Goal: Information Seeking & Learning: Learn about a topic

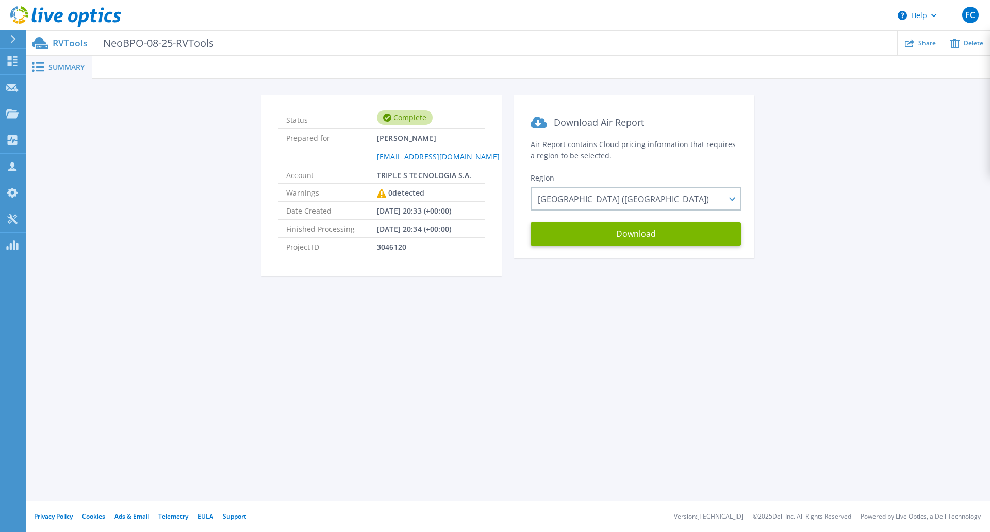
click at [206, 43] on span "NeoBPO-08-25-RVTools" at bounding box center [155, 43] width 118 height 12
click at [14, 138] on icon at bounding box center [13, 140] width 10 height 10
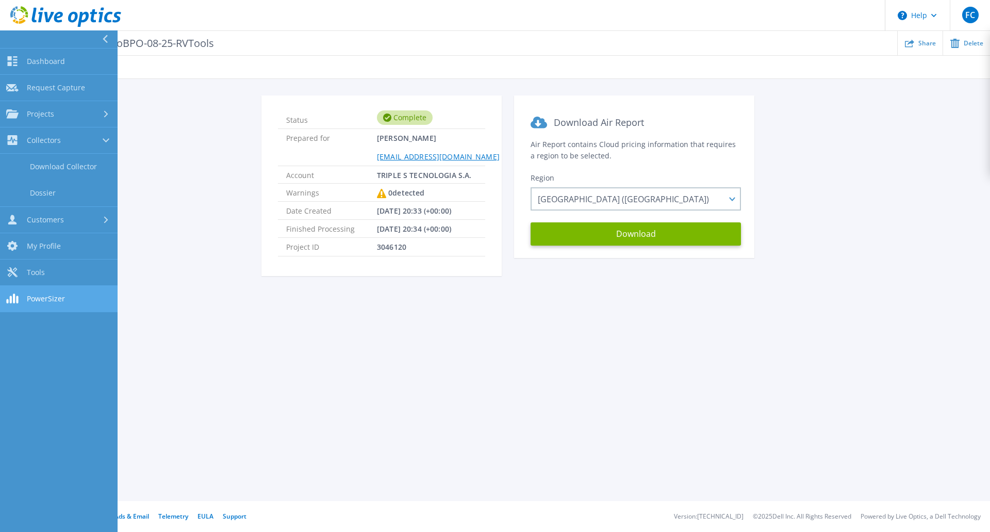
click at [25, 298] on link "PowerSizer PowerSizer" at bounding box center [59, 299] width 118 height 26
click at [40, 111] on span "Projects" at bounding box center [40, 113] width 27 height 9
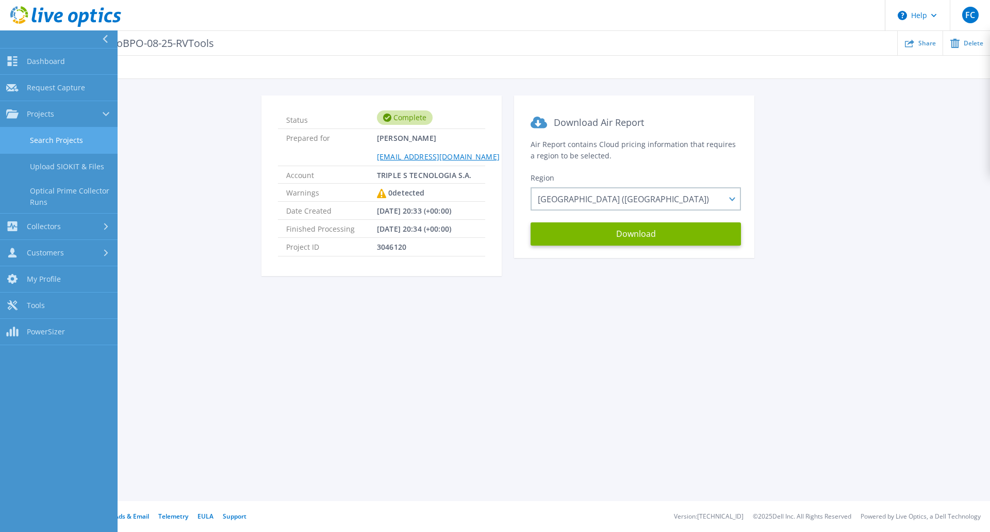
click at [65, 139] on link "Search Projects" at bounding box center [59, 140] width 118 height 26
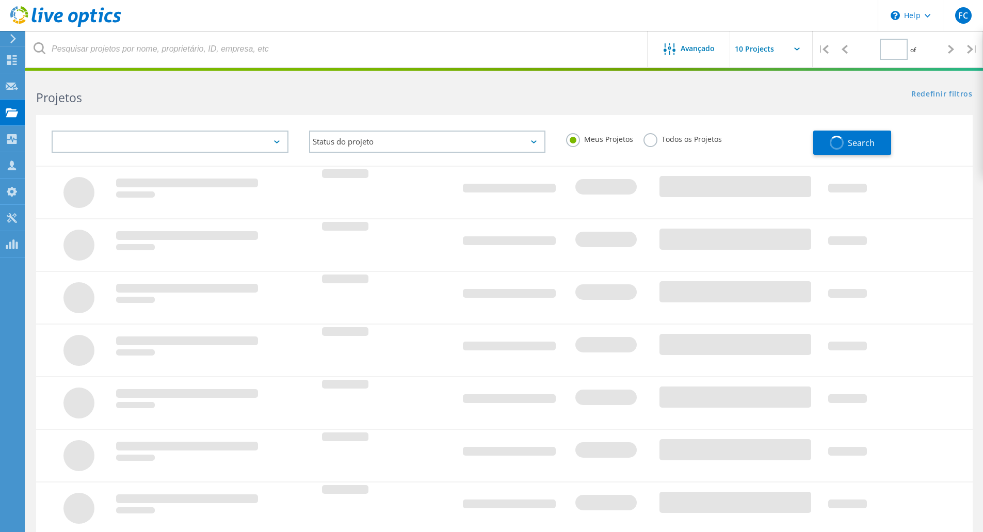
type input "1"
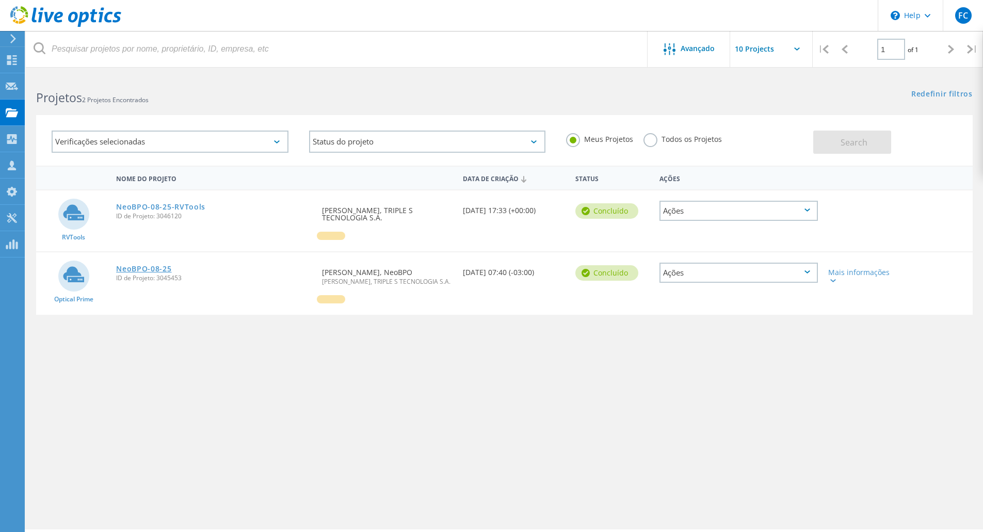
click at [146, 269] on link "NeoBPO-08-25" at bounding box center [143, 268] width 55 height 7
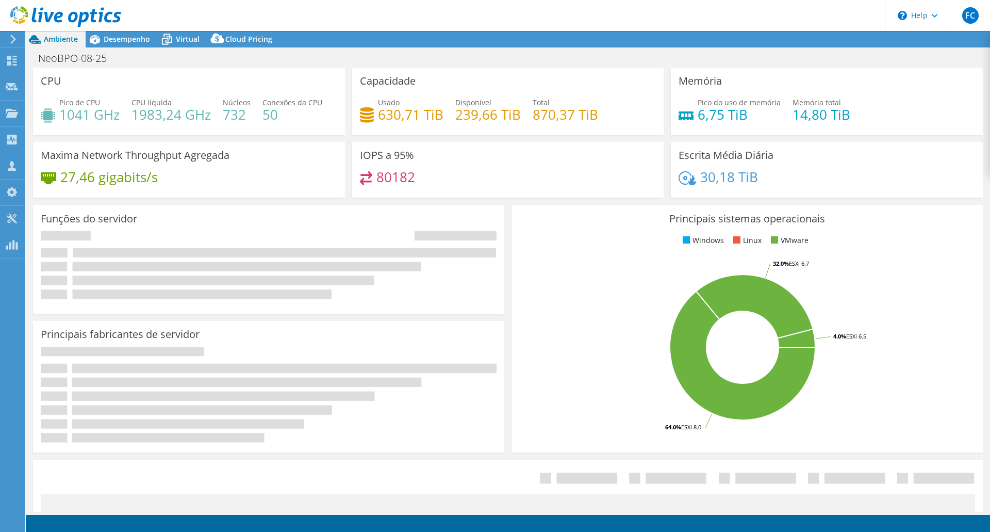
select select "USD"
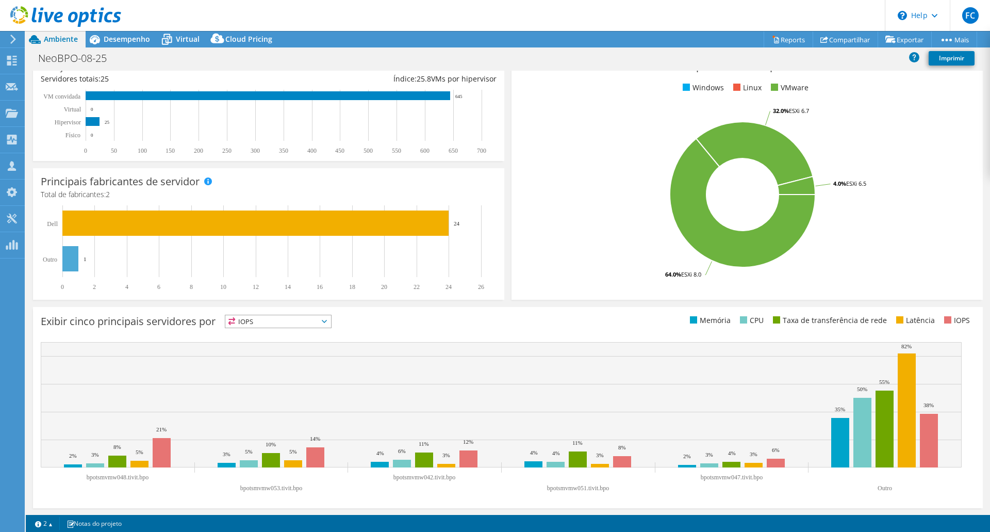
scroll to position [157, 0]
click at [327, 319] on icon at bounding box center [324, 320] width 5 height 3
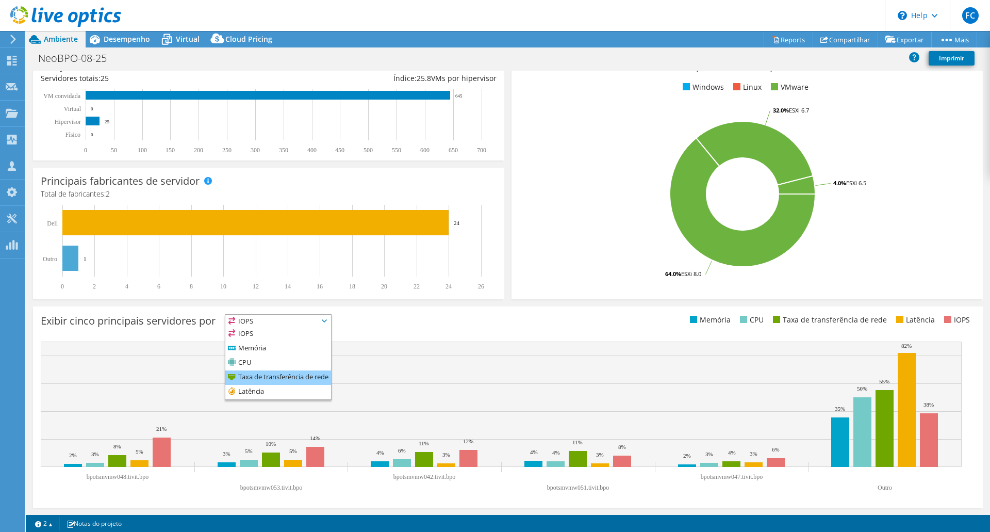
click at [315, 373] on li "Taxa de transferência de rede" at bounding box center [278, 377] width 106 height 14
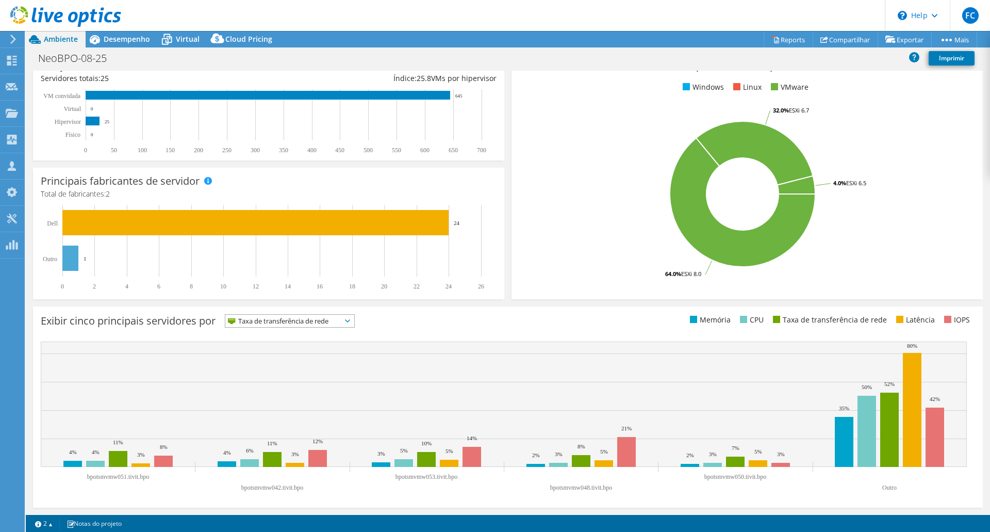
click at [350, 321] on icon at bounding box center [347, 320] width 5 height 3
click at [326, 373] on li "Taxa de transferência de rede" at bounding box center [289, 377] width 129 height 14
click at [596, 279] on rect at bounding box center [742, 194] width 447 height 181
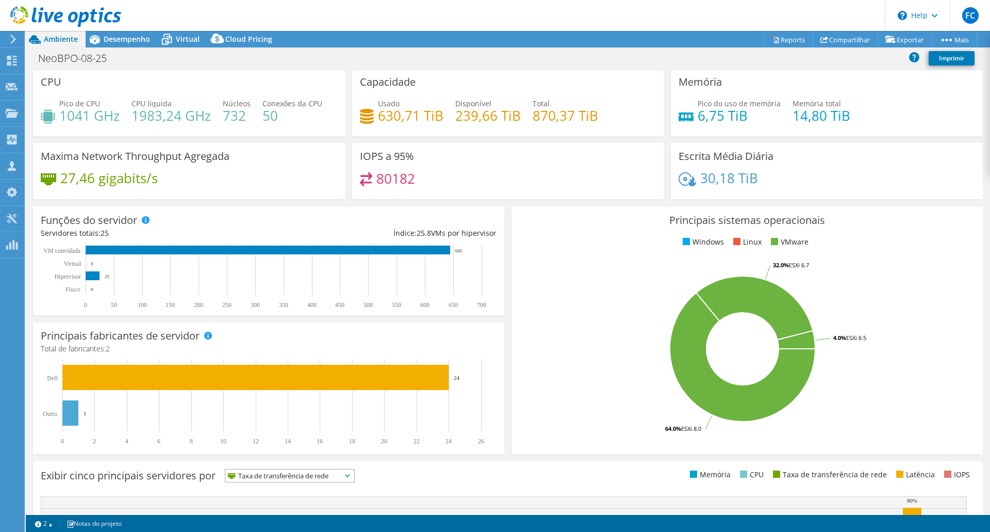
scroll to position [0, 0]
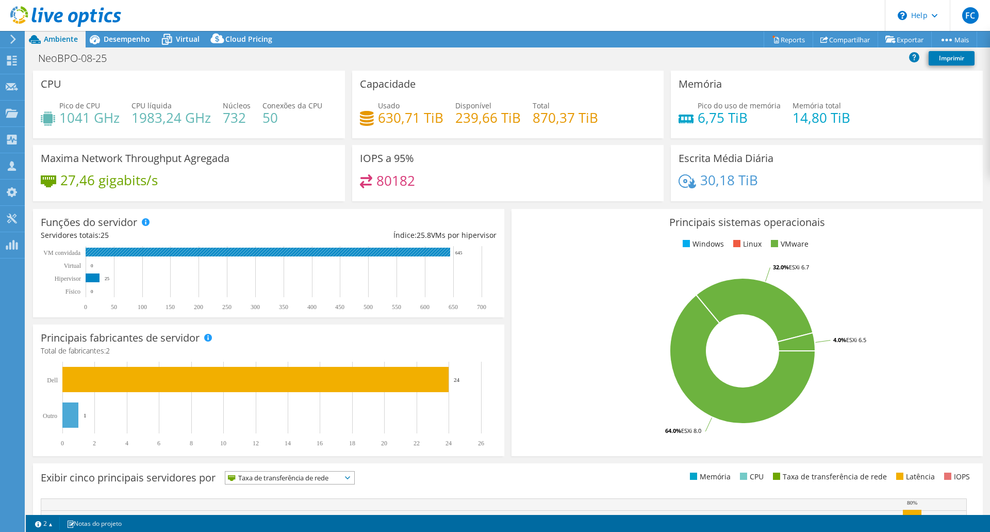
click at [180, 255] on rect at bounding box center [268, 252] width 365 height 9
click at [183, 252] on rect at bounding box center [268, 252] width 365 height 9
click at [138, 38] on span "Desempenho" at bounding box center [127, 39] width 46 height 10
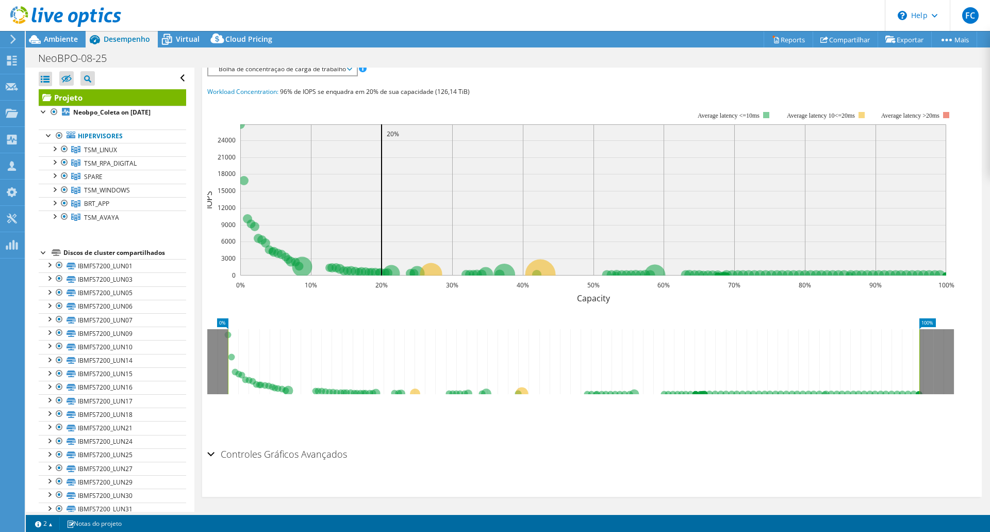
scroll to position [221, 0]
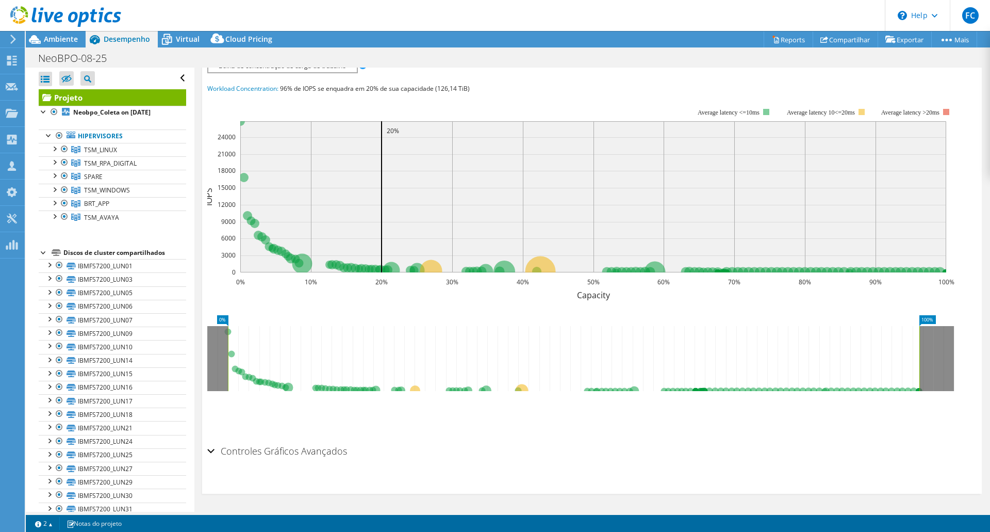
click at [298, 349] on icon at bounding box center [574, 358] width 692 height 65
click at [215, 363] on icon at bounding box center [580, 358] width 747 height 65
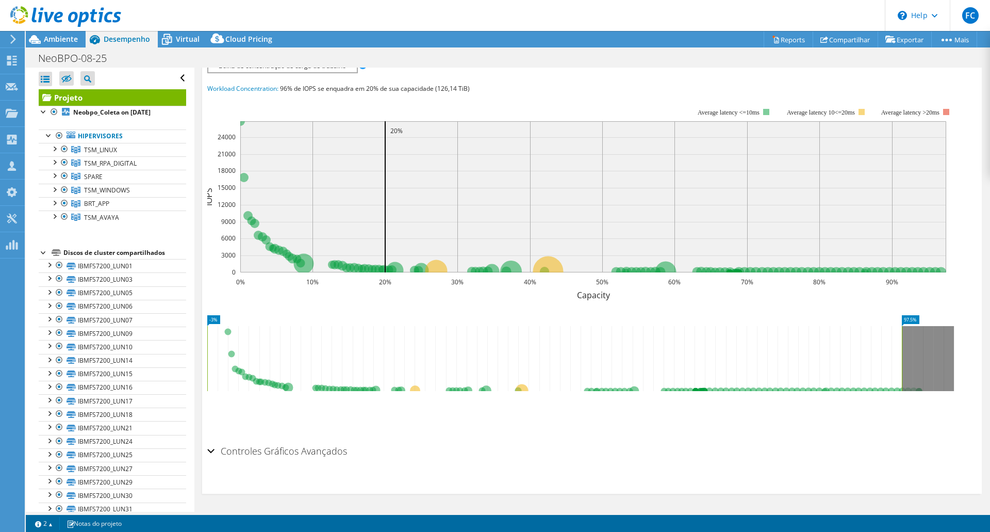
click at [213, 454] on div "Controles Gráficos Avançados" at bounding box center [592, 451] width 770 height 22
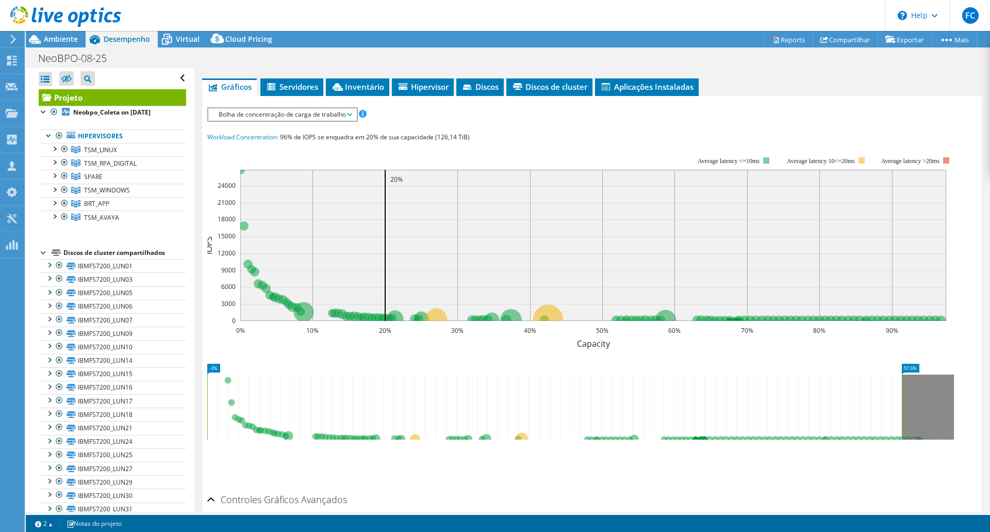
scroll to position [159, 0]
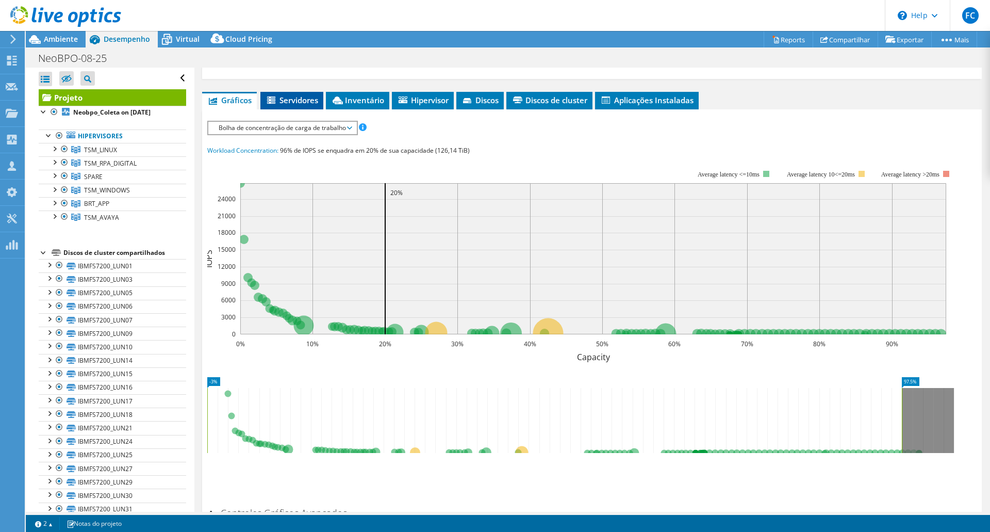
click at [294, 102] on span "Servidores" at bounding box center [292, 100] width 53 height 10
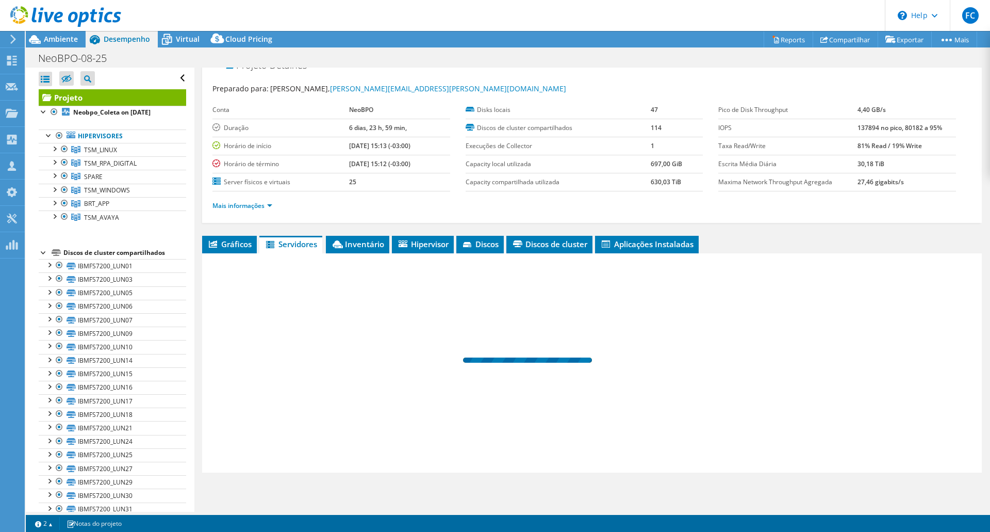
scroll to position [15, 0]
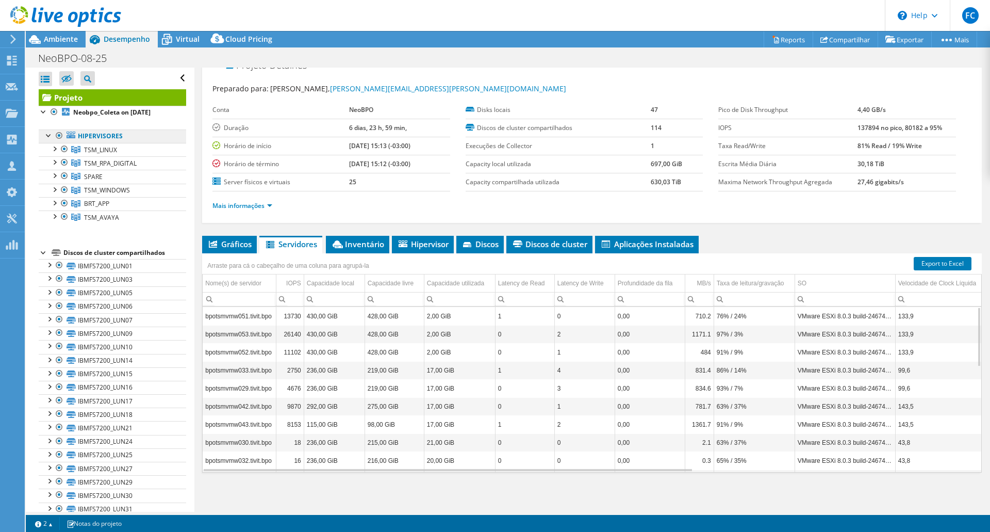
click at [99, 137] on link "Hipervisores" at bounding box center [113, 135] width 148 height 13
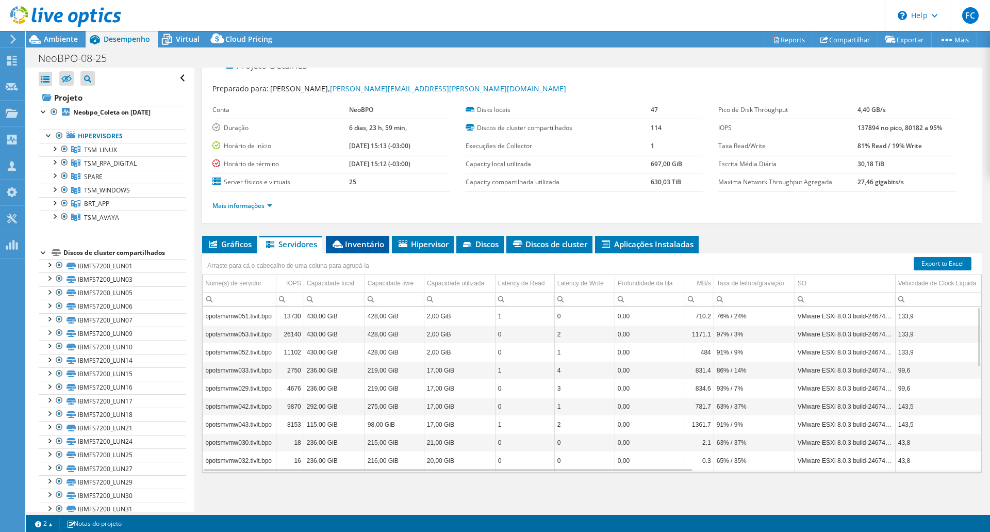
click at [366, 247] on span "Inventário" at bounding box center [357, 244] width 53 height 10
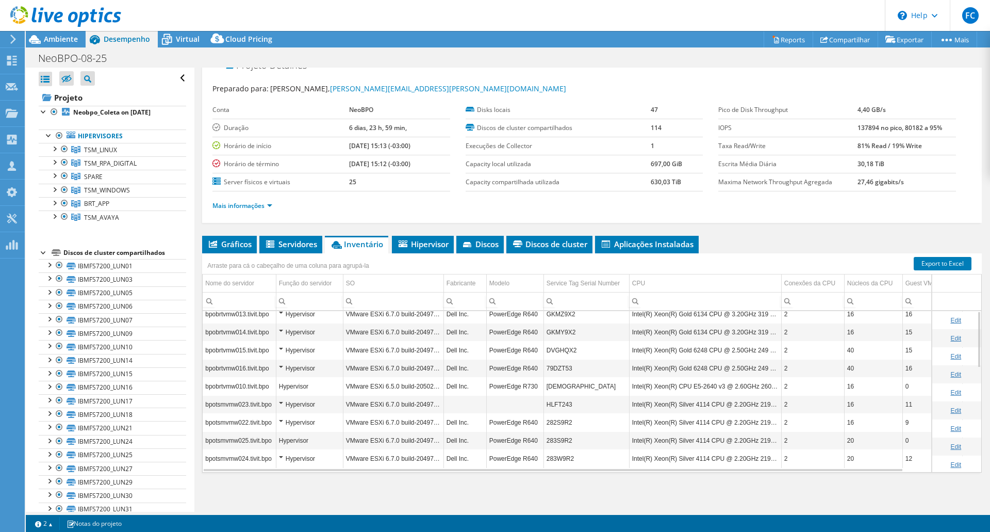
scroll to position [0, 0]
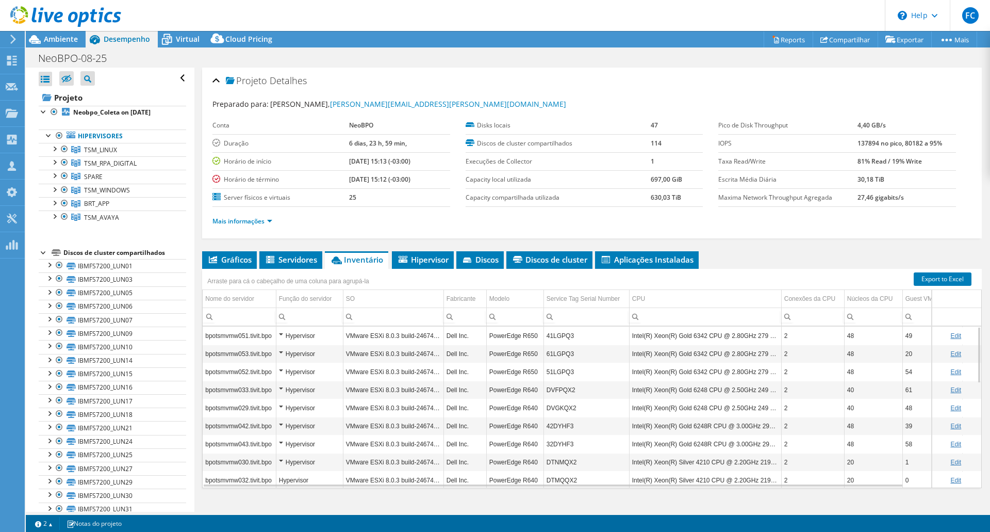
click at [951, 336] on link "Edit" at bounding box center [956, 335] width 11 height 7
click at [961, 332] on link "Cancel" at bounding box center [964, 335] width 19 height 7
click at [56, 149] on div at bounding box center [54, 148] width 10 height 10
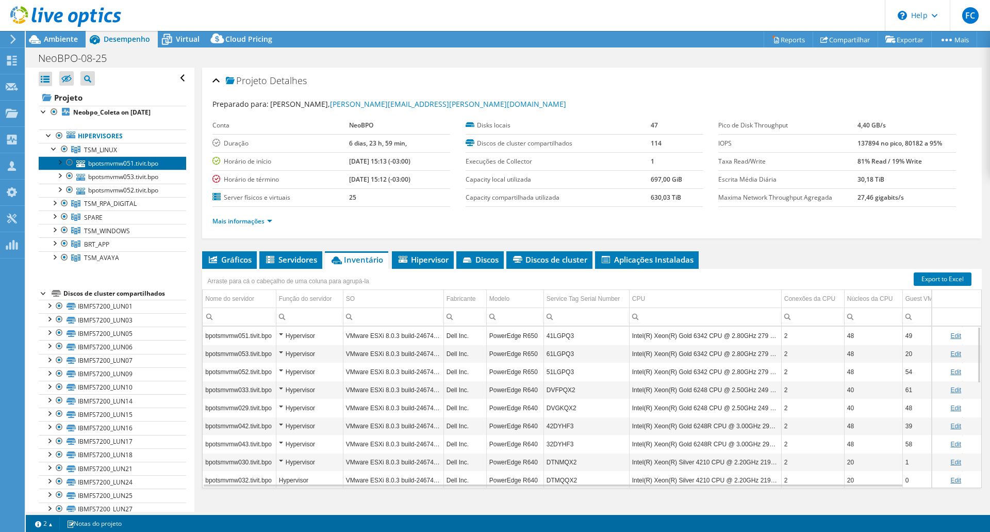
click at [106, 164] on link "bpotsmvmw051.tivit.bpo" at bounding box center [113, 162] width 148 height 13
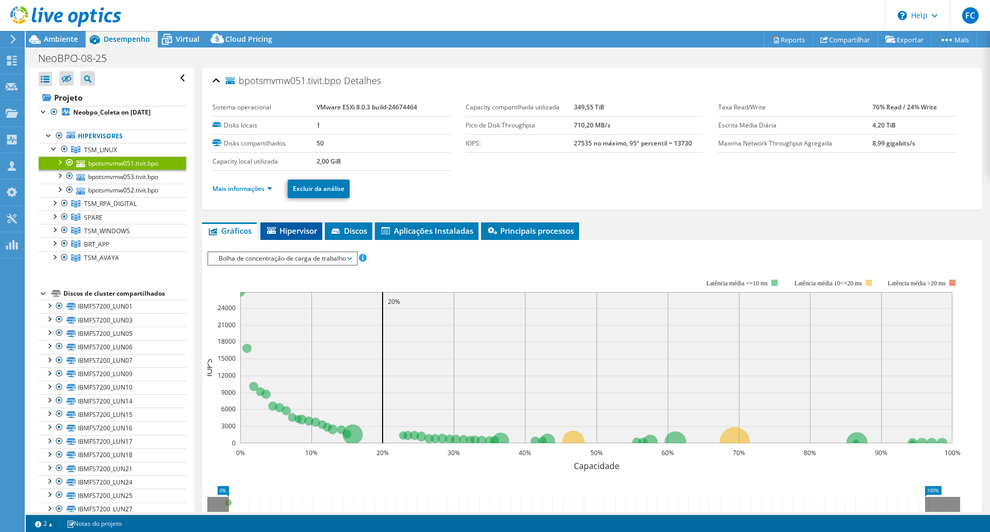
click at [300, 224] on li "Hipervisor" at bounding box center [291, 231] width 62 height 18
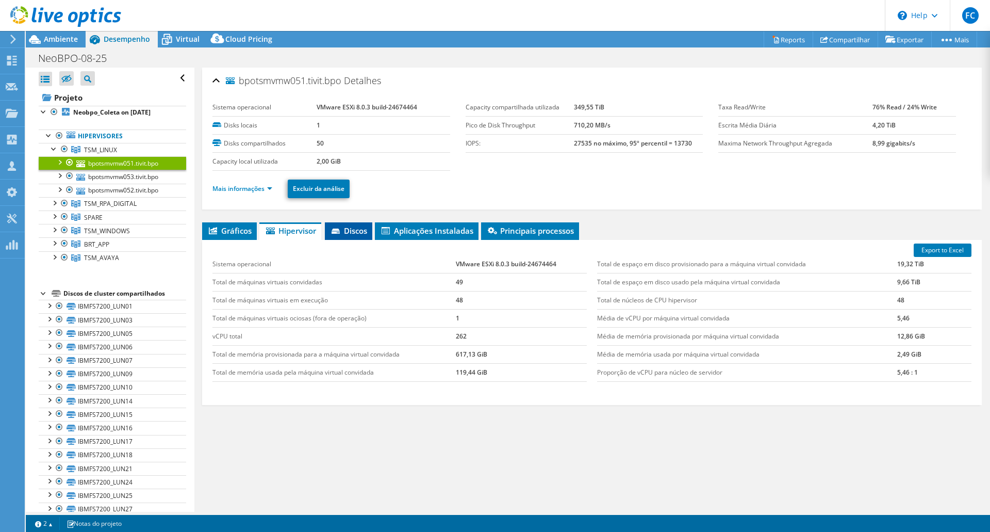
click at [335, 233] on icon at bounding box center [336, 230] width 8 height 5
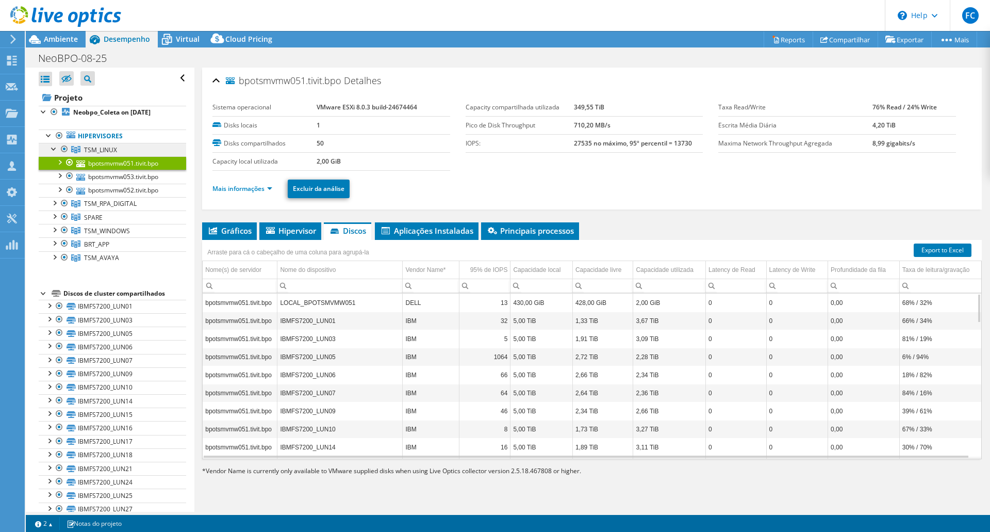
click at [99, 149] on span "TSM_LINUX" at bounding box center [100, 149] width 33 height 9
